Goal: Task Accomplishment & Management: Complete application form

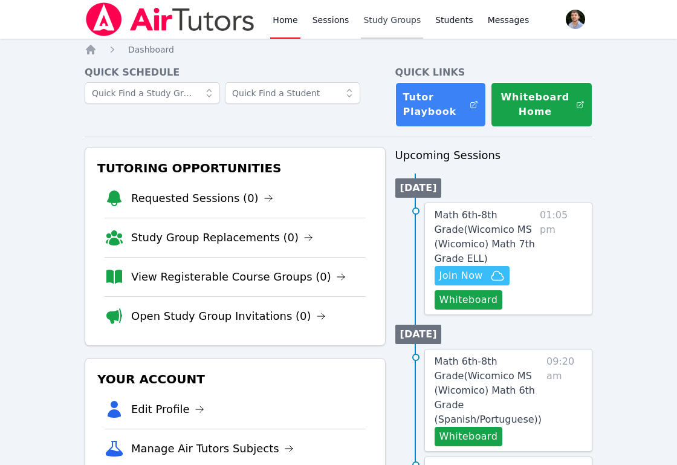
click at [371, 22] on link "Study Groups" at bounding box center [392, 19] width 62 height 39
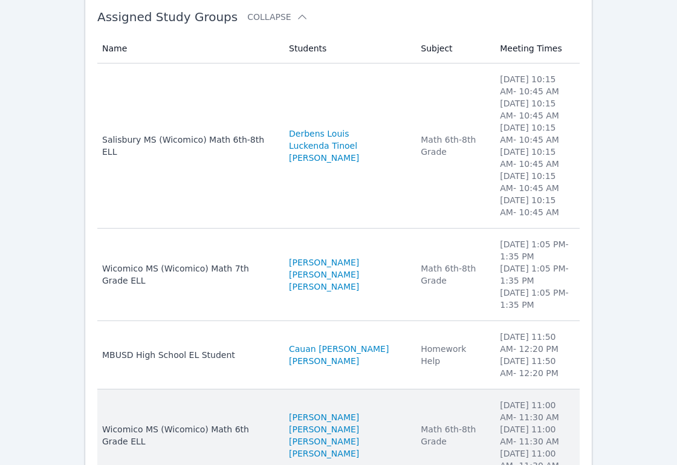
scroll to position [112, 0]
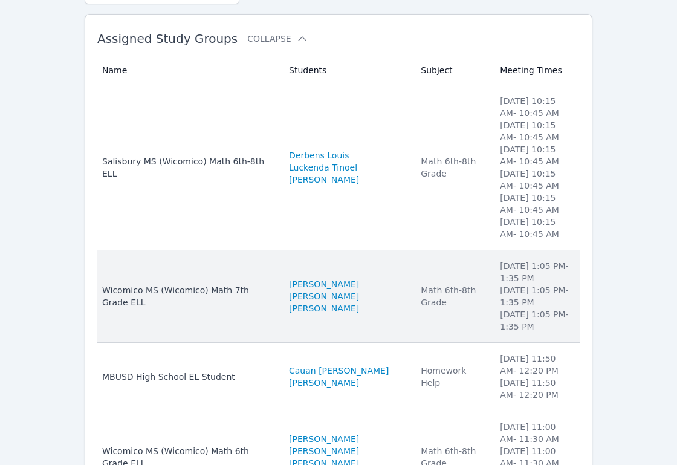
click at [374, 276] on td "Students [PERSON_NAME] [PERSON_NAME] [PERSON_NAME]" at bounding box center [347, 296] width 132 height 92
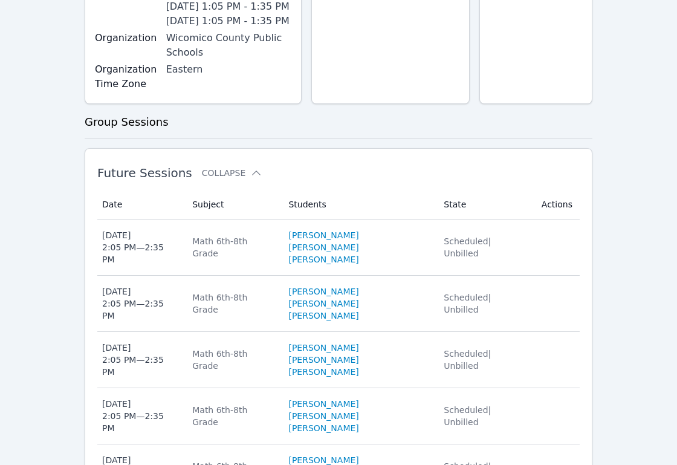
scroll to position [850, 0]
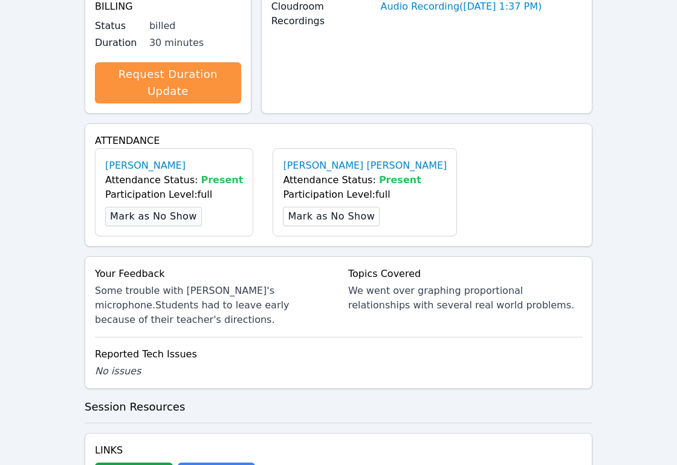
scroll to position [473, 0]
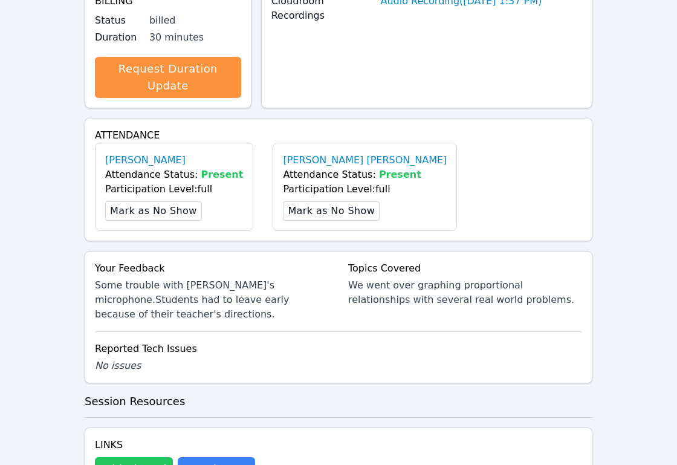
click at [149, 457] on button "Whiteboard" at bounding box center [134, 469] width 78 height 24
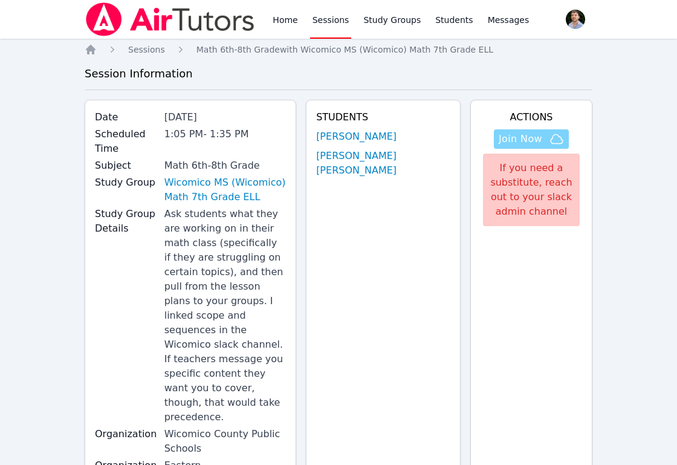
click at [530, 138] on span "Join Now" at bounding box center [519, 139] width 43 height 14
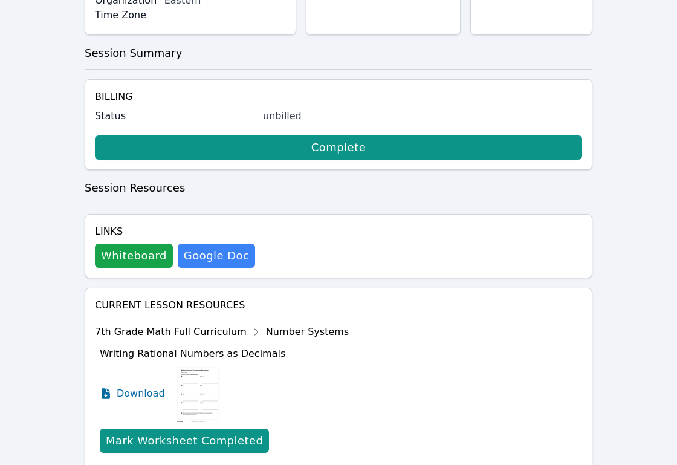
scroll to position [482, 0]
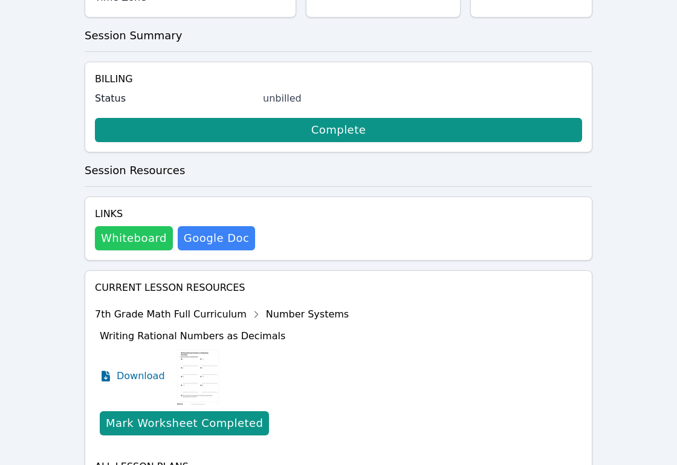
click at [160, 226] on button "Whiteboard" at bounding box center [134, 238] width 78 height 24
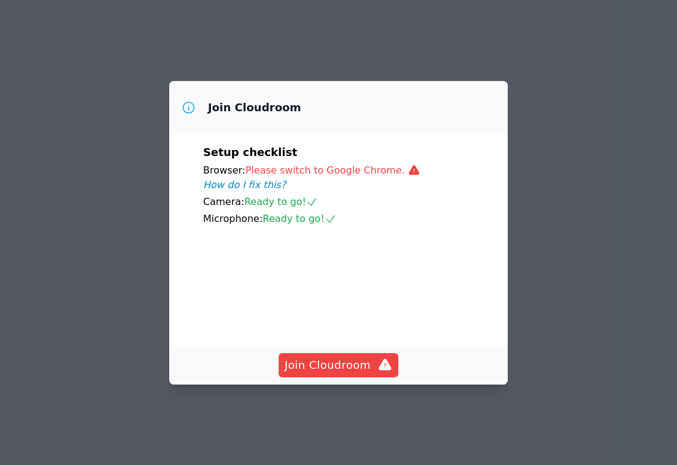
click at [379, 384] on div "Join Cloudroom" at bounding box center [338, 365] width 338 height 39
click at [381, 370] on icon "button" at bounding box center [385, 363] width 13 height 11
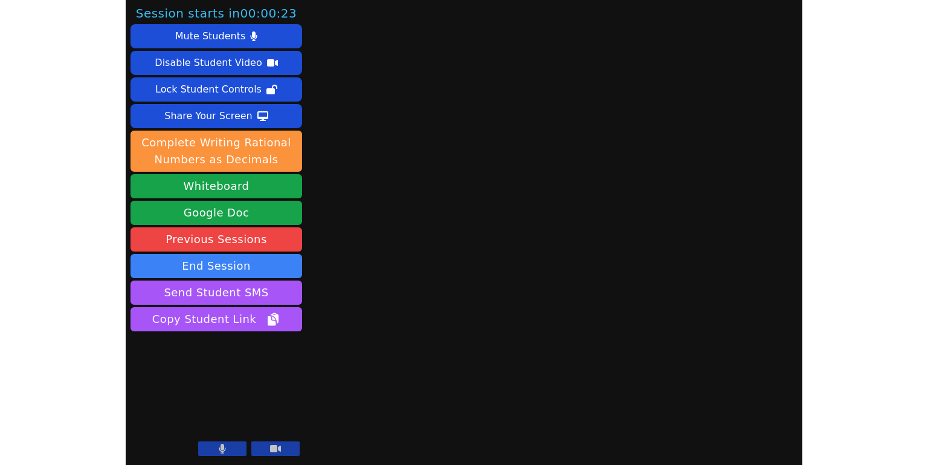
scroll to position [2, 0]
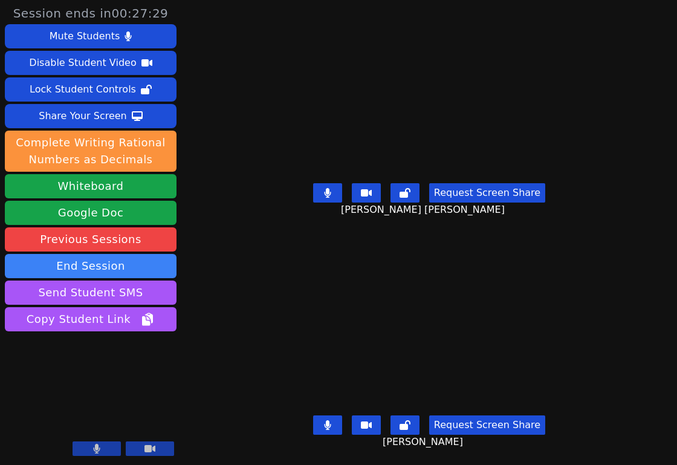
click at [324, 426] on button at bounding box center [327, 424] width 29 height 19
click at [327, 426] on icon at bounding box center [327, 425] width 12 height 10
click at [327, 426] on button at bounding box center [327, 424] width 29 height 19
click at [327, 426] on icon at bounding box center [327, 425] width 12 height 10
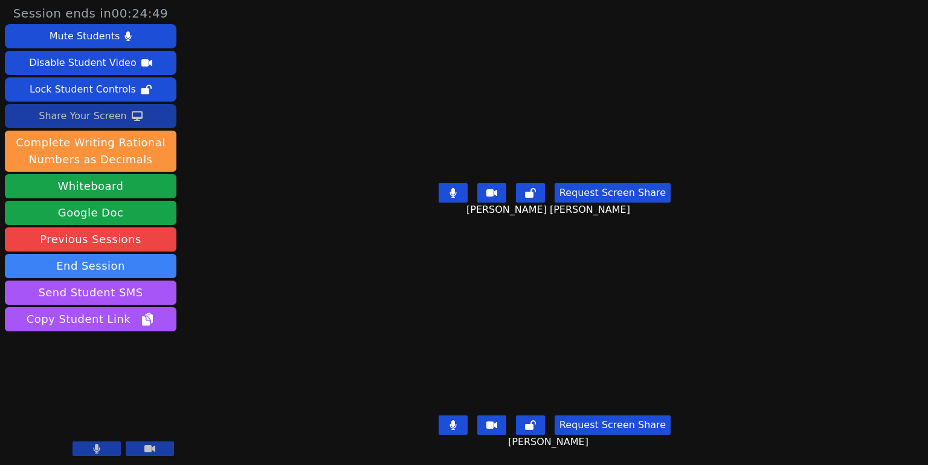
click at [147, 123] on button "Share Your Screen" at bounding box center [91, 116] width 172 height 24
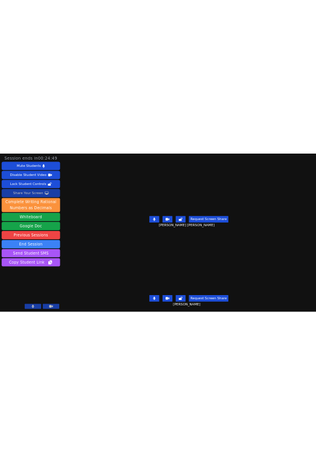
scroll to position [0, 0]
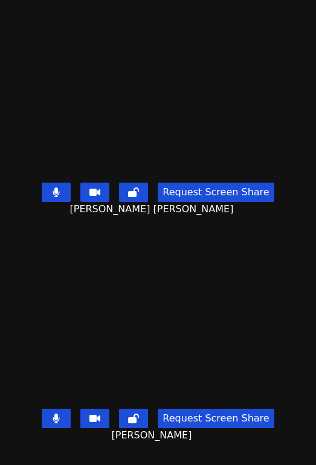
click at [44, 212] on div "Request Screen Share David Silva Fernandes" at bounding box center [158, 202] width 316 height 48
click at [191, 80] on video at bounding box center [158, 89] width 181 height 178
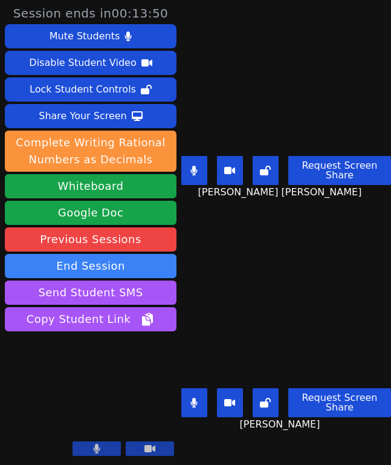
scroll to position [2, 0]
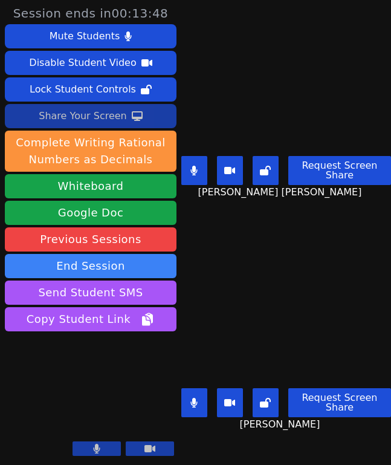
click at [147, 114] on button "Share Your Screen" at bounding box center [91, 116] width 172 height 24
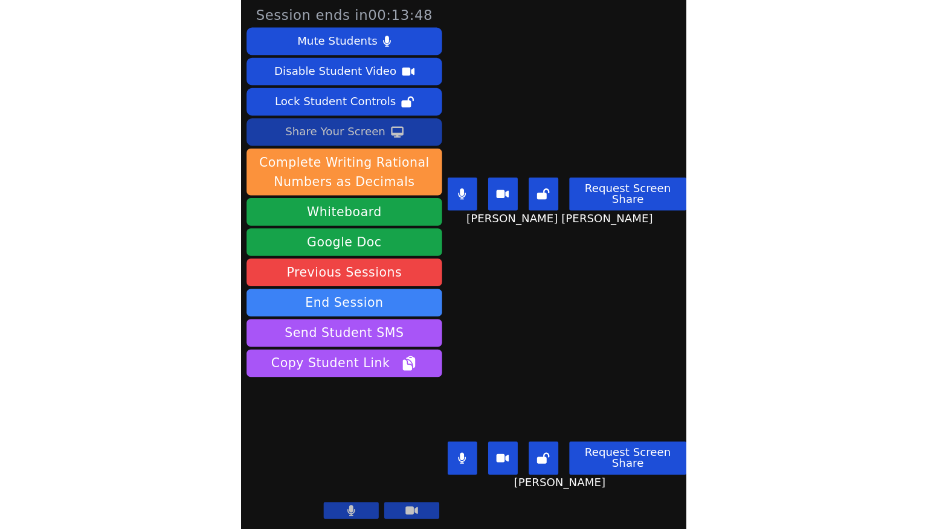
scroll to position [0, 0]
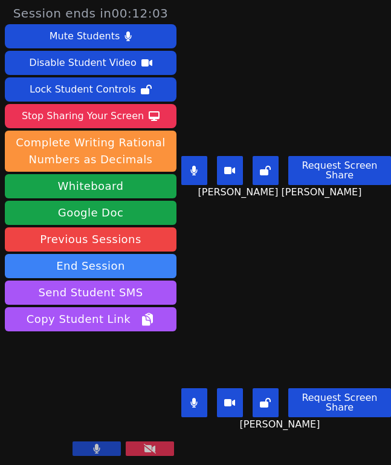
click at [281, 261] on div "Jhon Reis-Costa Request Screen Share Jhon Reis-Costa" at bounding box center [286, 349] width 210 height 233
click at [254, 240] on div "Jhon Reis-Costa Request Screen Share Jhon Reis-Costa" at bounding box center [286, 349] width 210 height 233
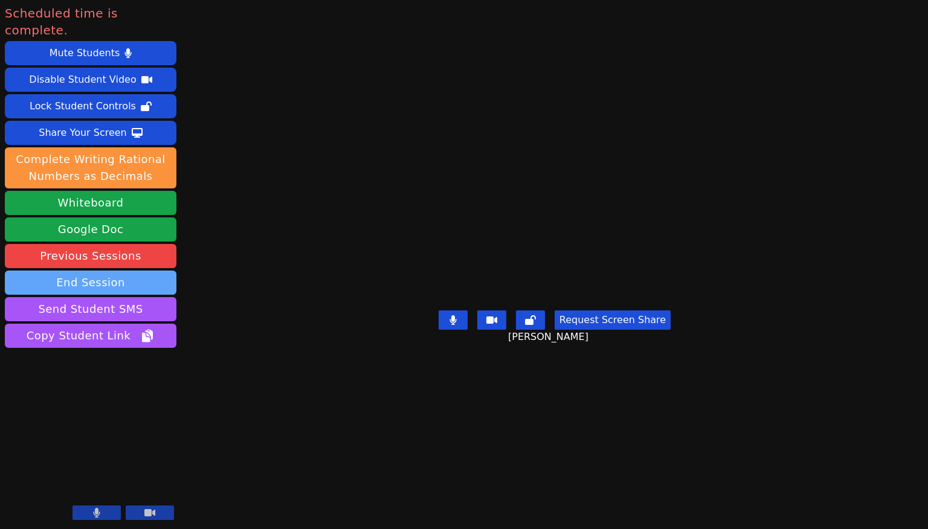
click at [132, 271] on button "End Session" at bounding box center [91, 283] width 172 height 24
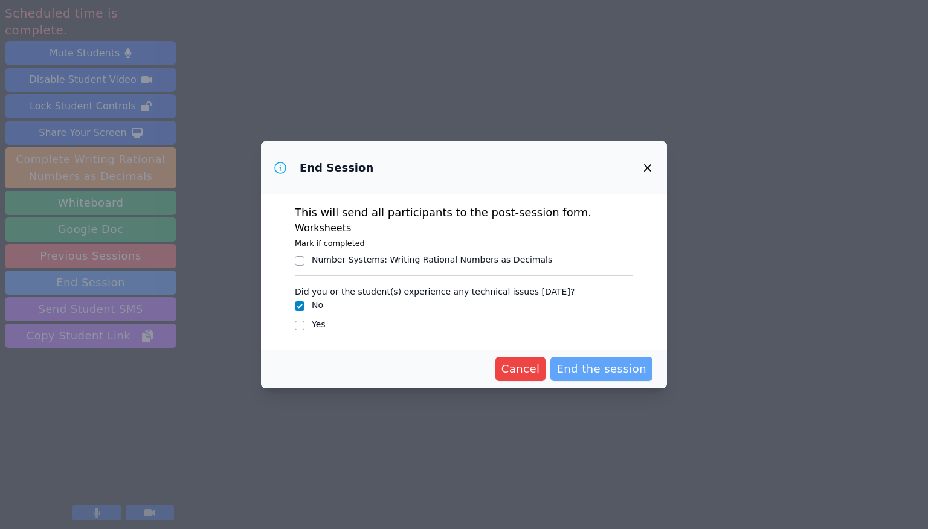
click at [602, 372] on span "End the session" at bounding box center [601, 369] width 90 height 17
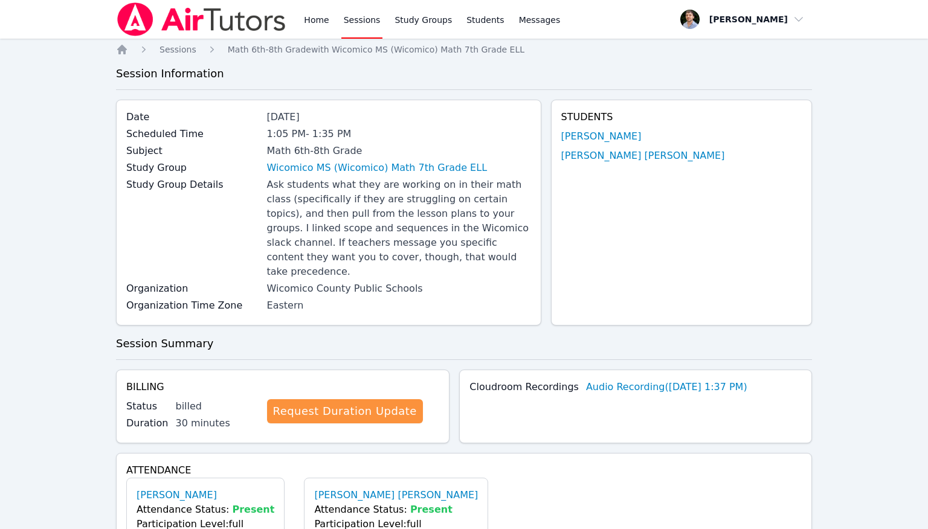
click at [172, 23] on img at bounding box center [201, 19] width 171 height 34
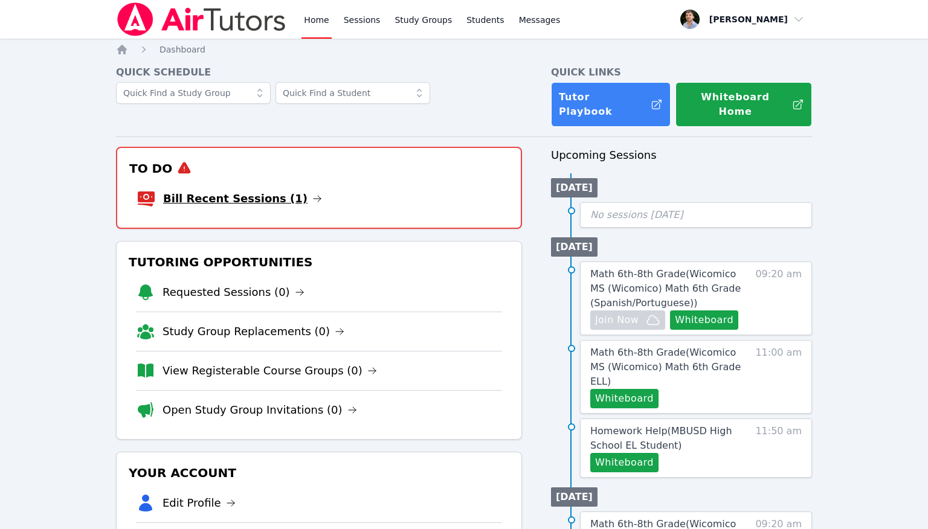
click at [263, 190] on link "Bill Recent Sessions (1)" at bounding box center [242, 198] width 159 height 17
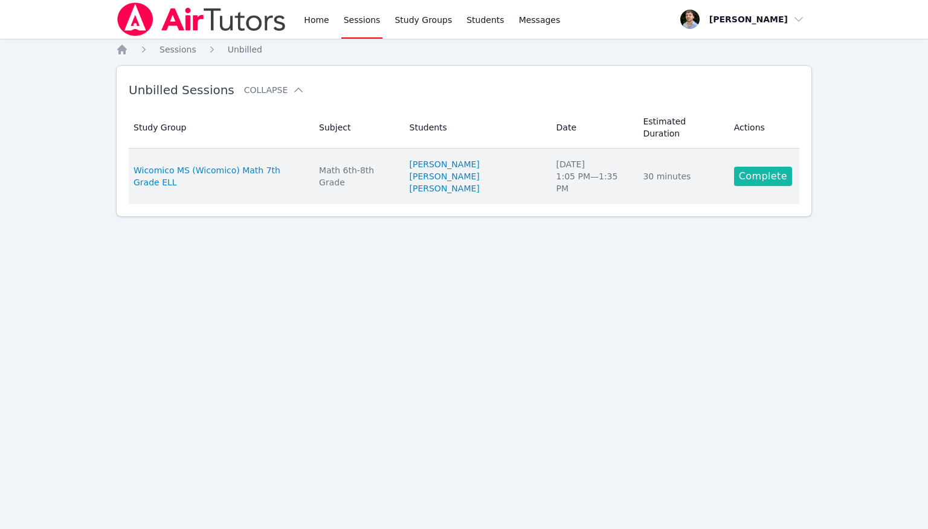
click at [745, 167] on link "Complete" at bounding box center [763, 176] width 58 height 19
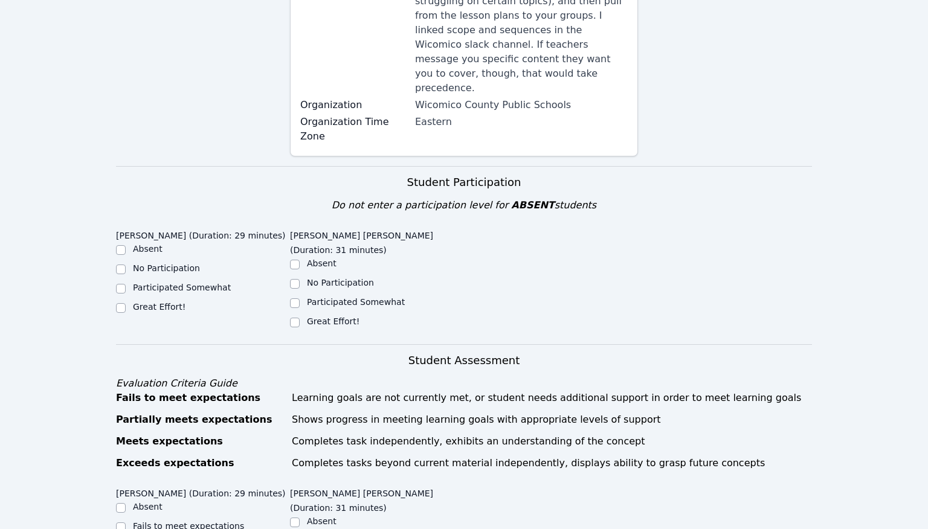
scroll to position [336, 0]
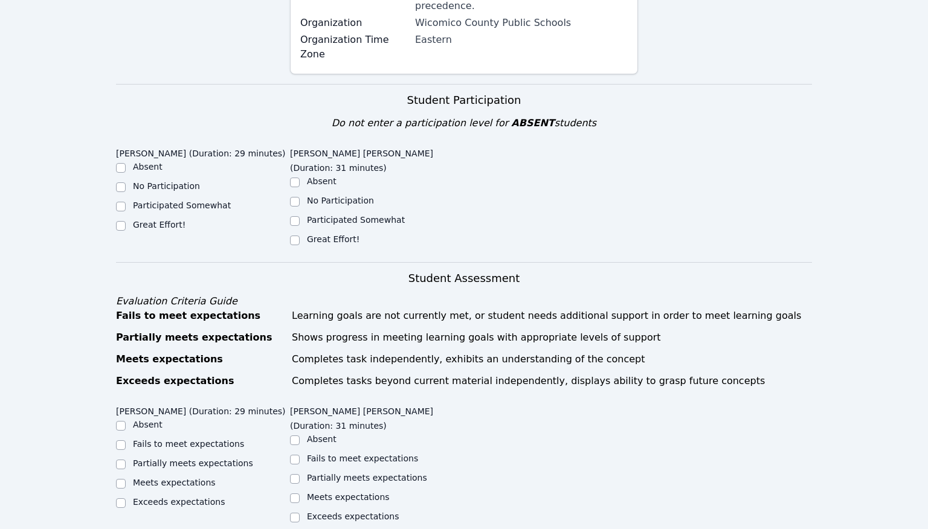
click at [344, 234] on label "Great Effort!" at bounding box center [333, 239] width 53 height 10
click at [300, 236] on input "Great Effort!" at bounding box center [295, 241] width 10 height 10
checkbox input "true"
click at [164, 220] on label "Great Effort!" at bounding box center [159, 225] width 53 height 10
click at [126, 221] on input "Great Effort!" at bounding box center [121, 226] width 10 height 10
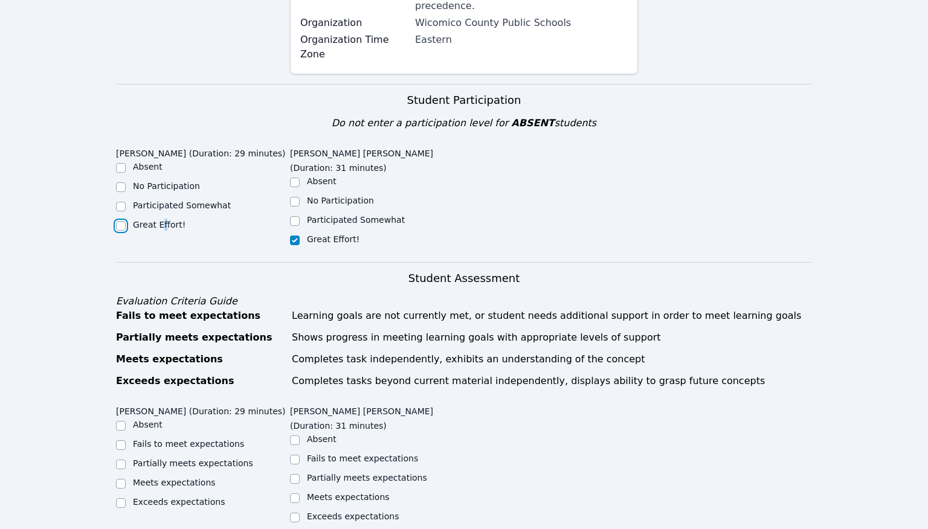
checkbox input "true"
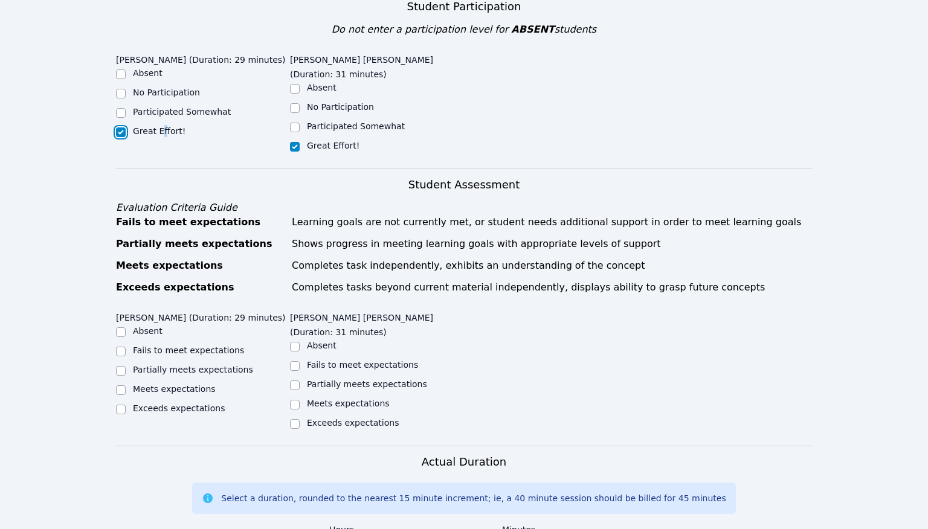
scroll to position [599, 0]
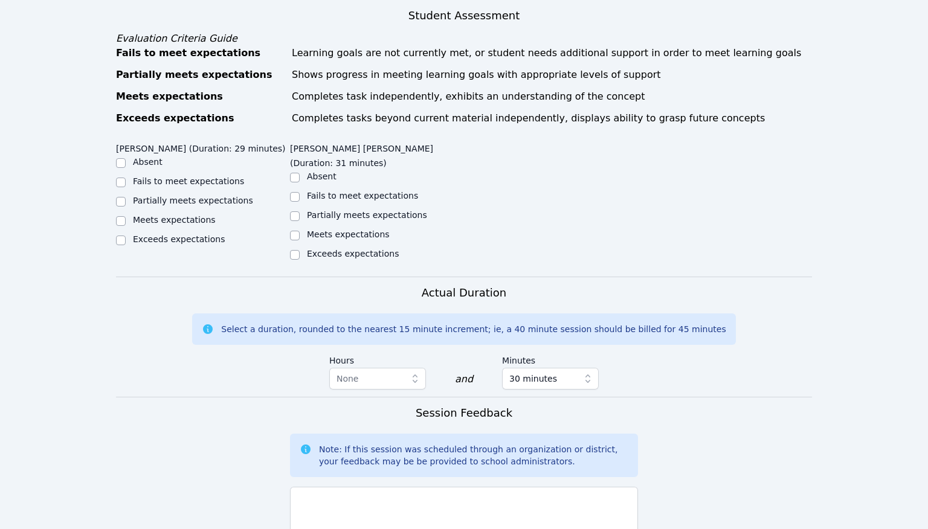
click at [167, 234] on label "Exceeds expectations" at bounding box center [179, 239] width 92 height 10
click at [126, 236] on input "Exceeds expectations" at bounding box center [121, 241] width 10 height 10
checkbox input "true"
click at [209, 215] on label "Meets expectations" at bounding box center [174, 220] width 83 height 10
click at [126, 216] on input "Meets expectations" at bounding box center [121, 221] width 10 height 10
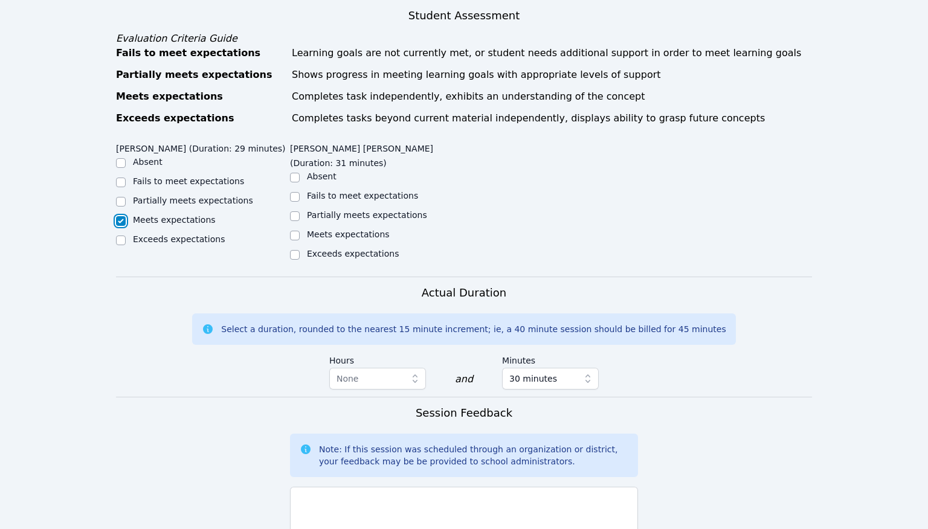
checkbox input "true"
checkbox input "false"
click at [341, 230] on label "Meets expectations" at bounding box center [348, 235] width 83 height 10
click at [300, 231] on input "Meets expectations" at bounding box center [295, 236] width 10 height 10
checkbox input "true"
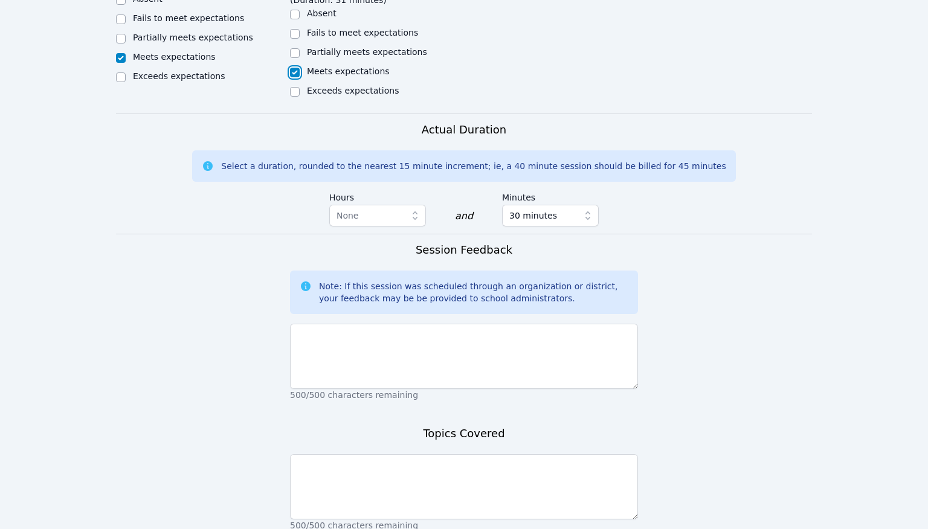
scroll to position [820, 0]
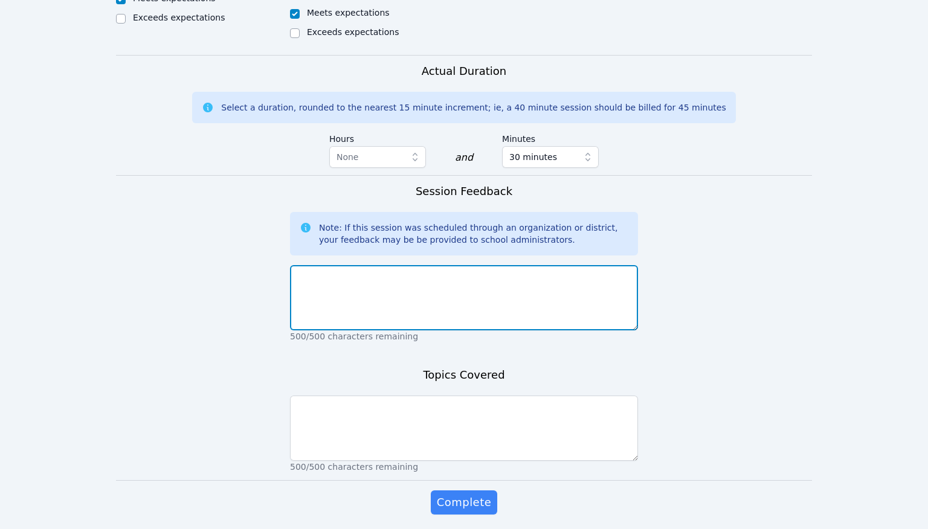
click at [403, 265] on textarea at bounding box center [464, 297] width 348 height 65
type textarea "Session went really well."
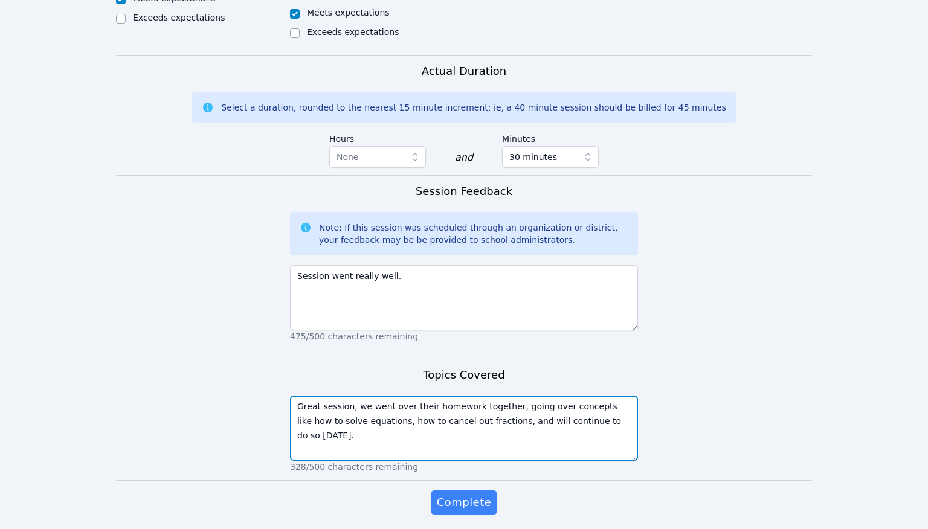
click at [329, 396] on textarea "Great session, we went over their homework together, going over concepts like h…" at bounding box center [464, 428] width 348 height 65
click at [580, 396] on textarea "Great session, we went over their homework together, going over concepts like h…" at bounding box center [464, 428] width 348 height 65
click at [606, 396] on textarea "Great session, we went over their homework together, going over concepts like h…" at bounding box center [464, 428] width 348 height 65
click at [376, 396] on textarea "Great session, we went over their homework together, going over concepts like h…" at bounding box center [464, 428] width 348 height 65
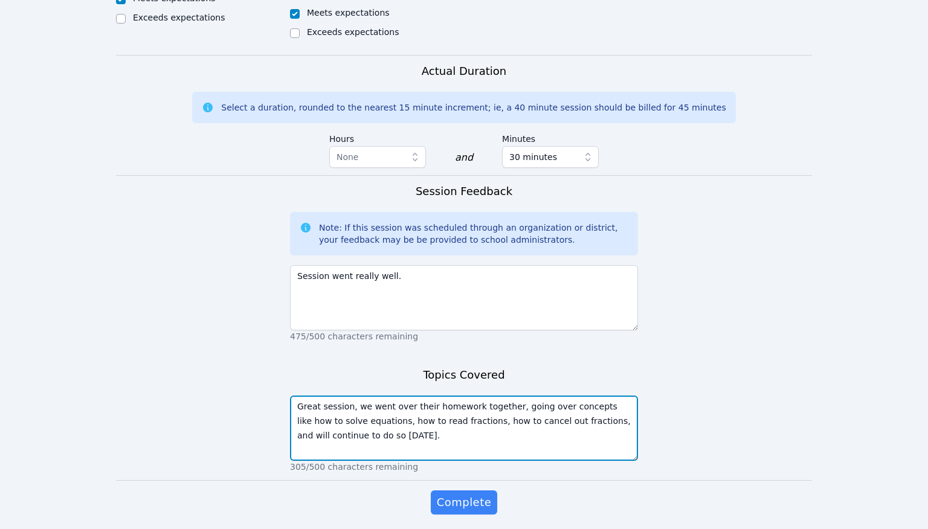
click at [471, 411] on textarea "Great session, we went over their homework together, going over concepts like h…" at bounding box center [464, 428] width 348 height 65
type textarea "Great session, we went over their homework together, going over concepts like h…"
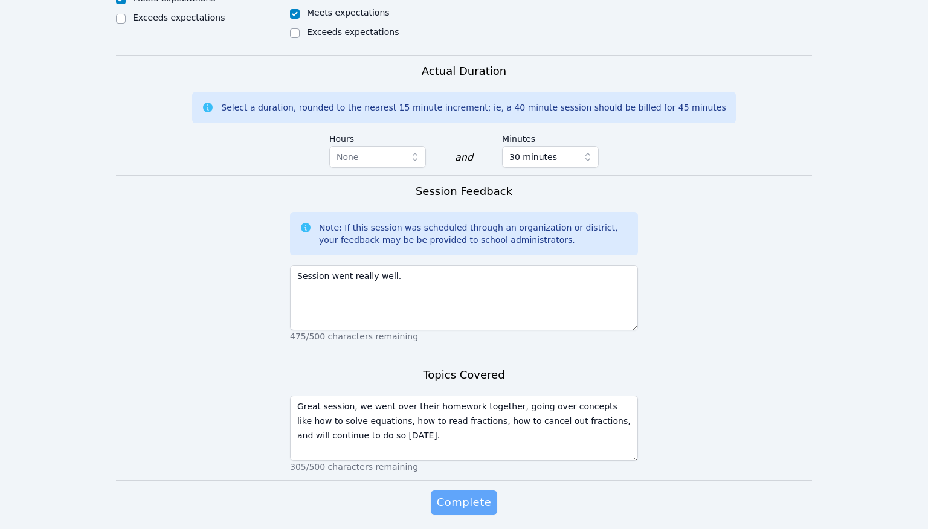
click at [489, 494] on span "Complete" at bounding box center [464, 502] width 54 height 17
